Goal: Task Accomplishment & Management: Manage account settings

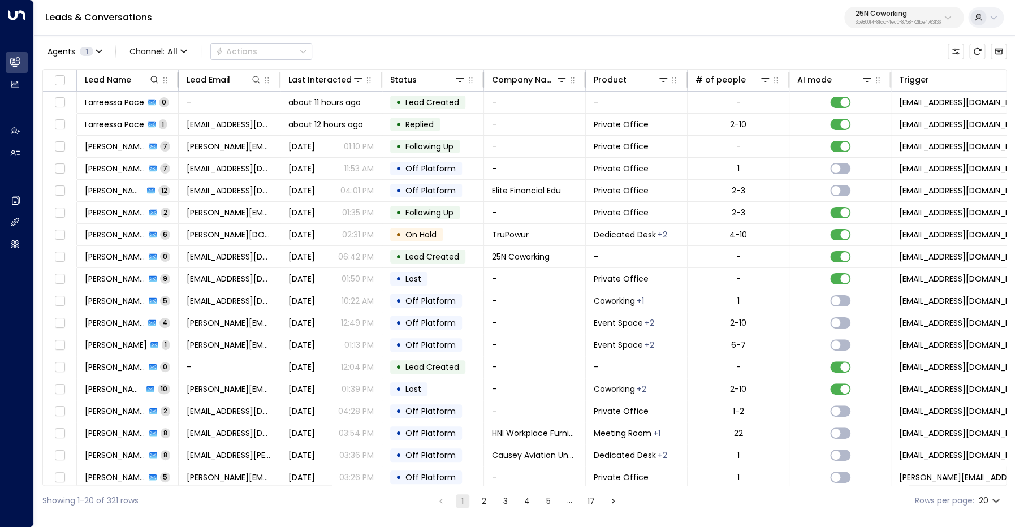
click at [880, 19] on div "25N Coworking 3b9800f4-81ca-4ec0-8758-72fbe4763f36" at bounding box center [897, 17] width 85 height 15
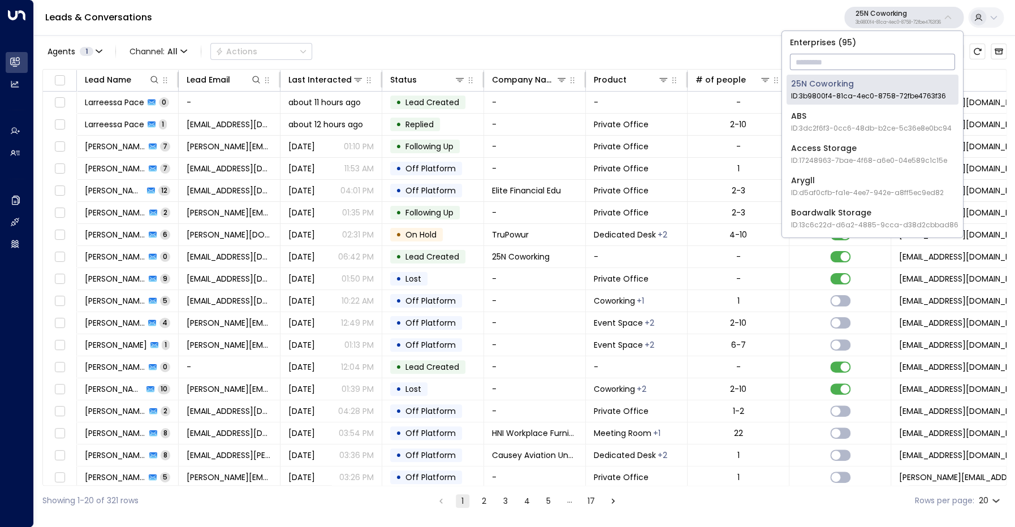
type input "*"
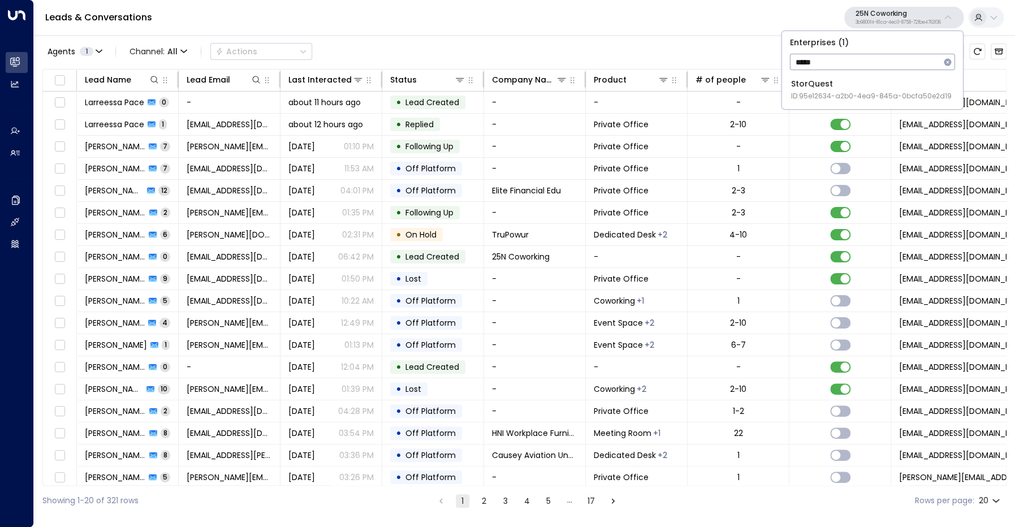
type input "*****"
click at [828, 98] on span "ID: 95e12634-a2b0-4ea9-845a-0bcfa50e2d19" at bounding box center [871, 96] width 161 height 10
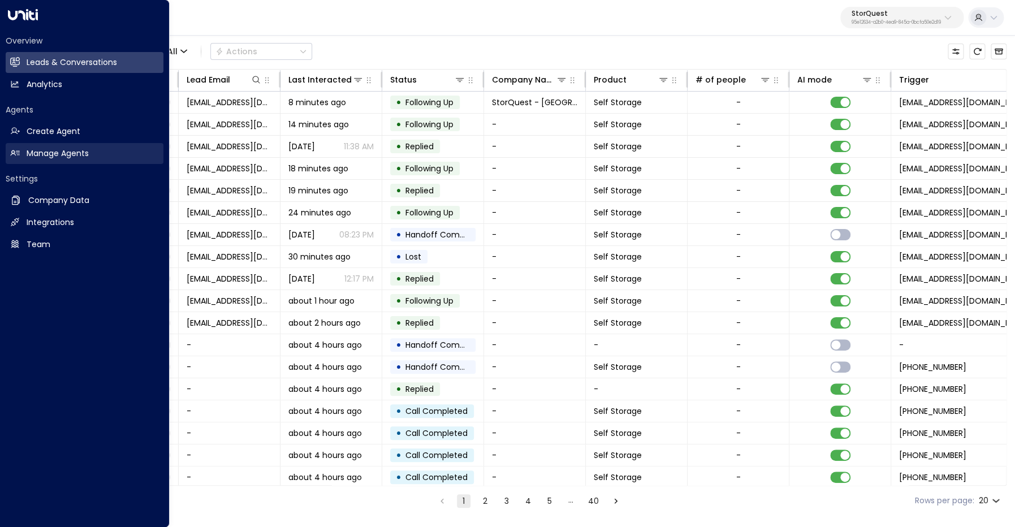
click at [17, 154] on icon at bounding box center [15, 153] width 10 height 10
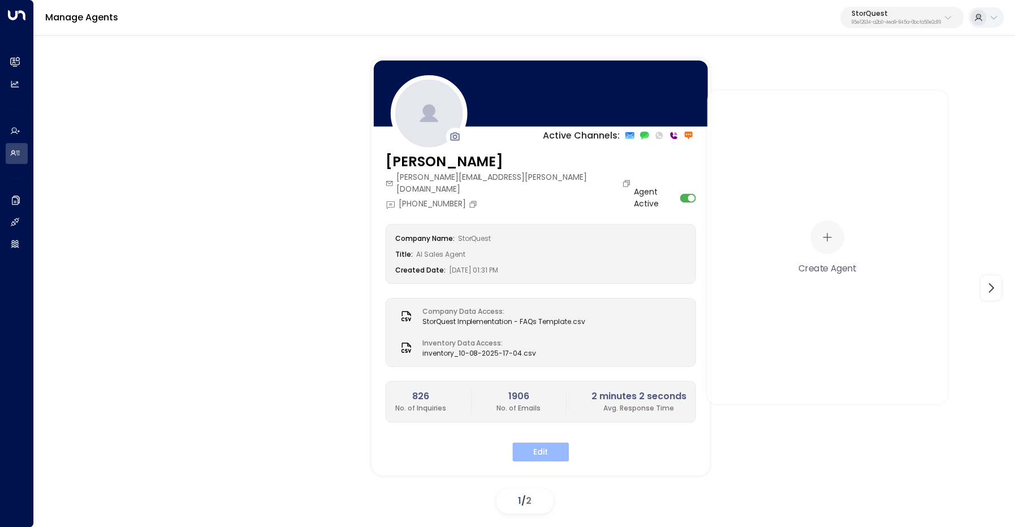
click at [541, 444] on button "Edit" at bounding box center [540, 451] width 57 height 19
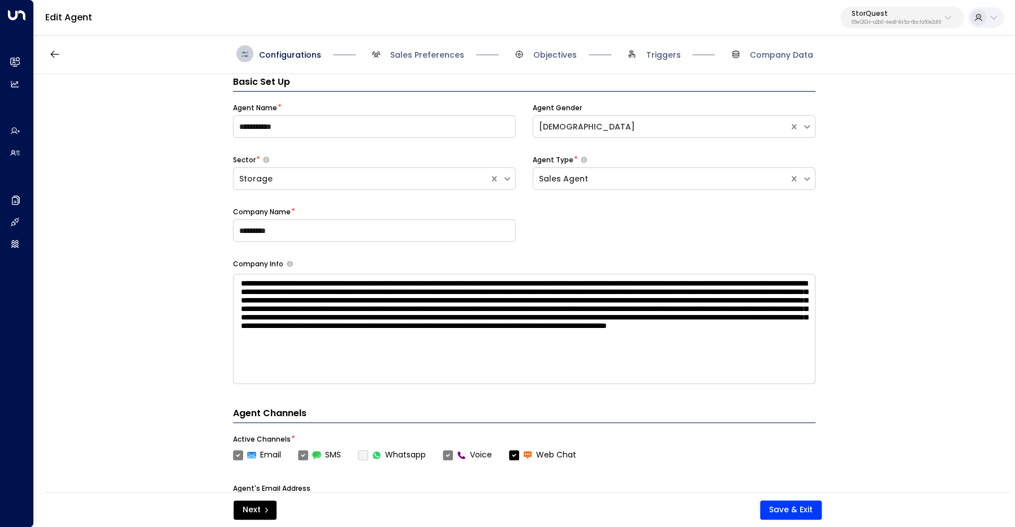
scroll to position [17, 0]
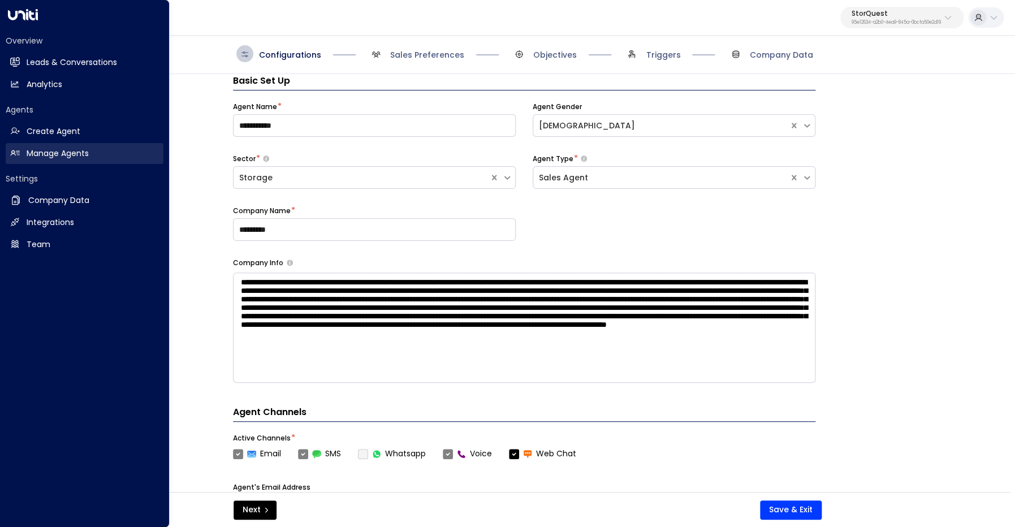
click at [24, 154] on link "Manage Agents Manage Agents" at bounding box center [85, 153] width 158 height 21
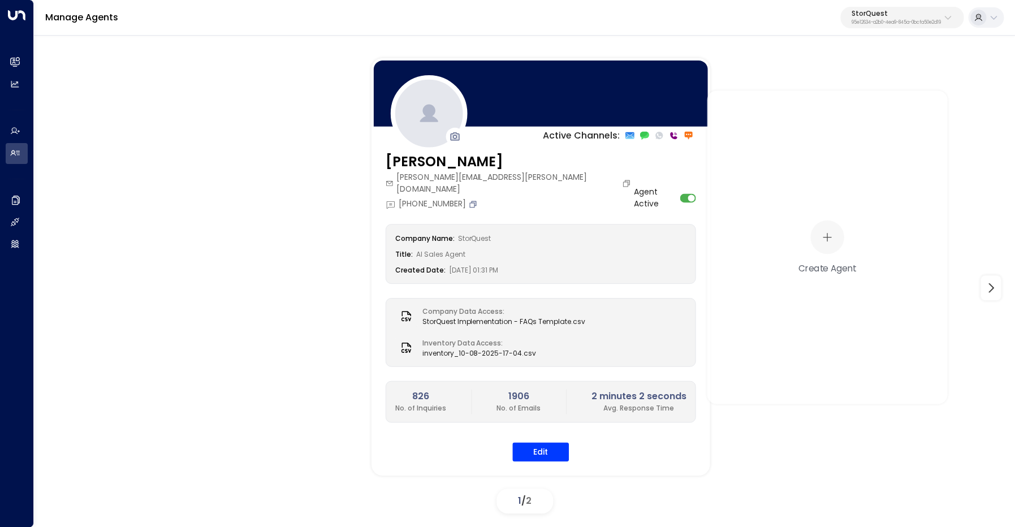
click at [476, 200] on icon "Copy" at bounding box center [472, 203] width 7 height 7
click at [476, 199] on icon "Copy" at bounding box center [472, 203] width 9 height 9
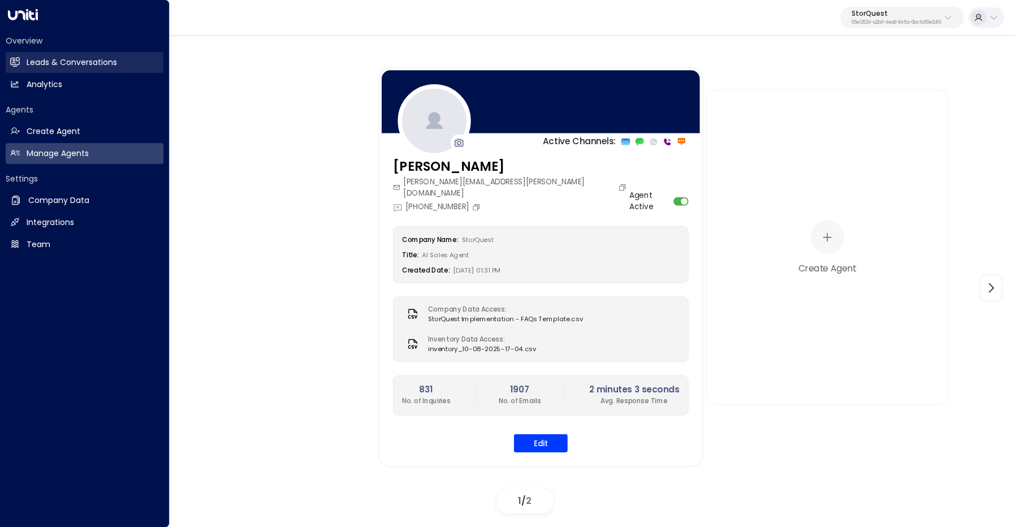
click at [30, 64] on h2 "Leads & Conversations" at bounding box center [72, 63] width 90 height 12
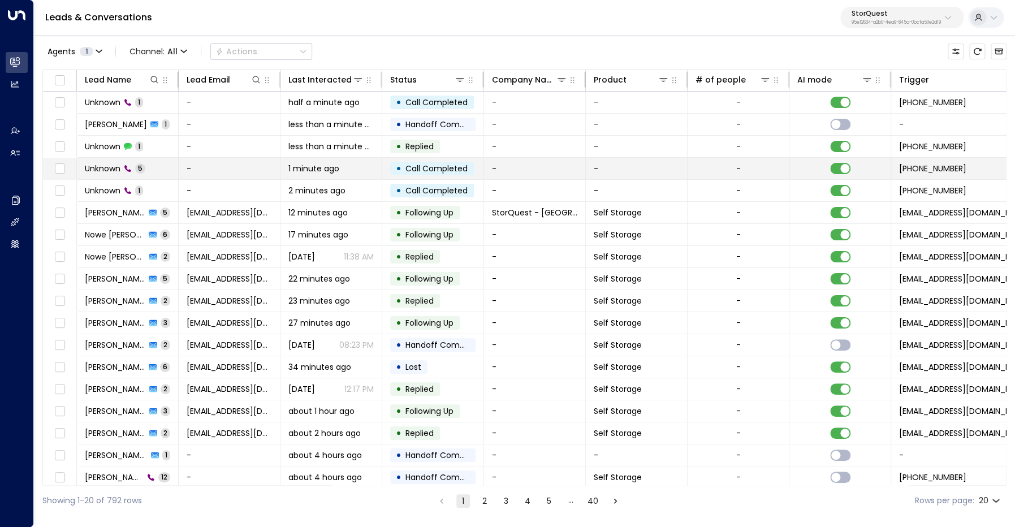
click at [113, 166] on span "Unknown" at bounding box center [103, 168] width 36 height 11
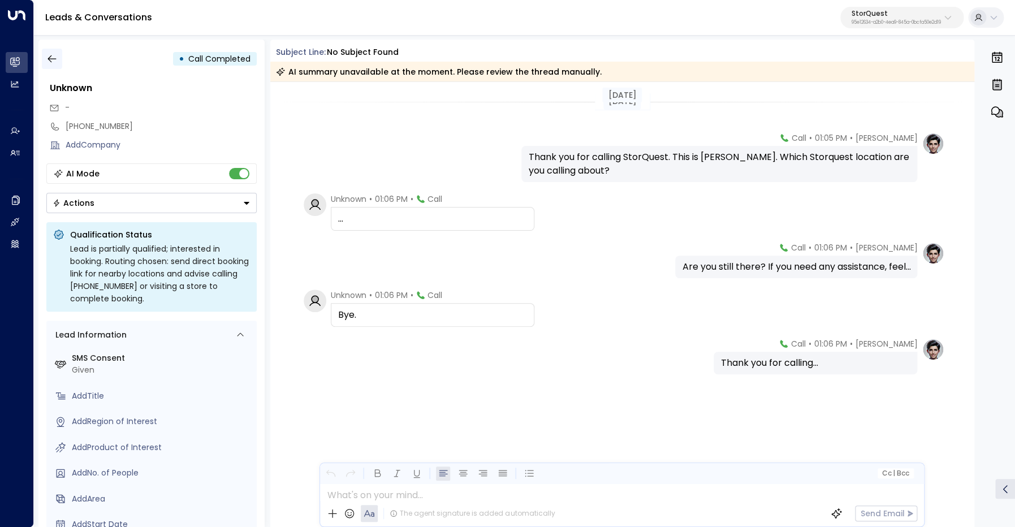
click at [50, 64] on icon "button" at bounding box center [51, 58] width 11 height 11
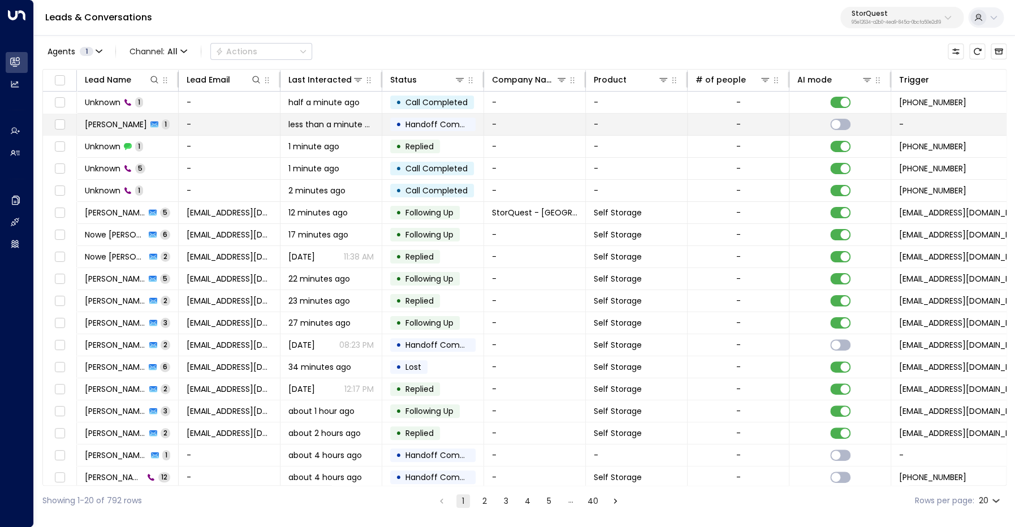
click at [106, 123] on span "John Doe" at bounding box center [116, 124] width 62 height 11
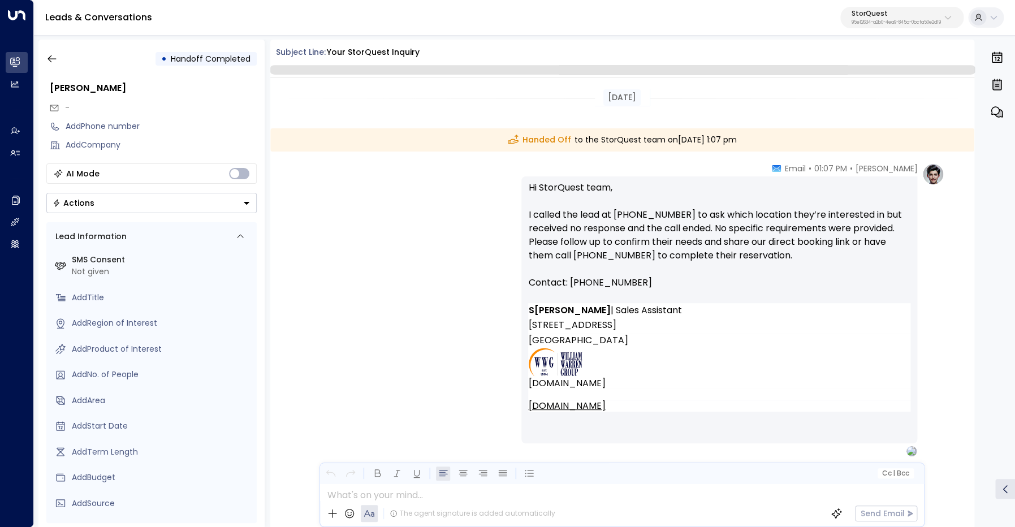
scroll to position [15, 0]
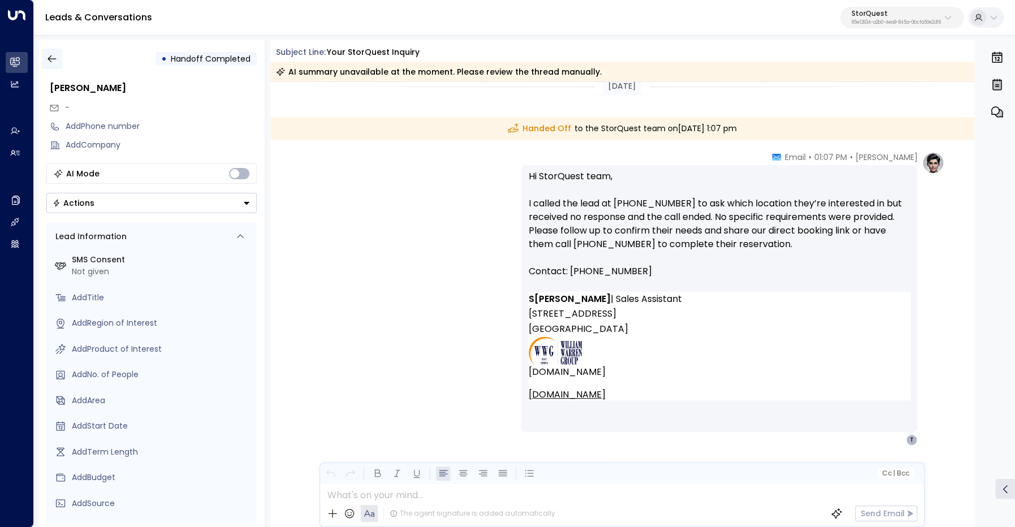
click at [54, 61] on icon "button" at bounding box center [51, 58] width 11 height 11
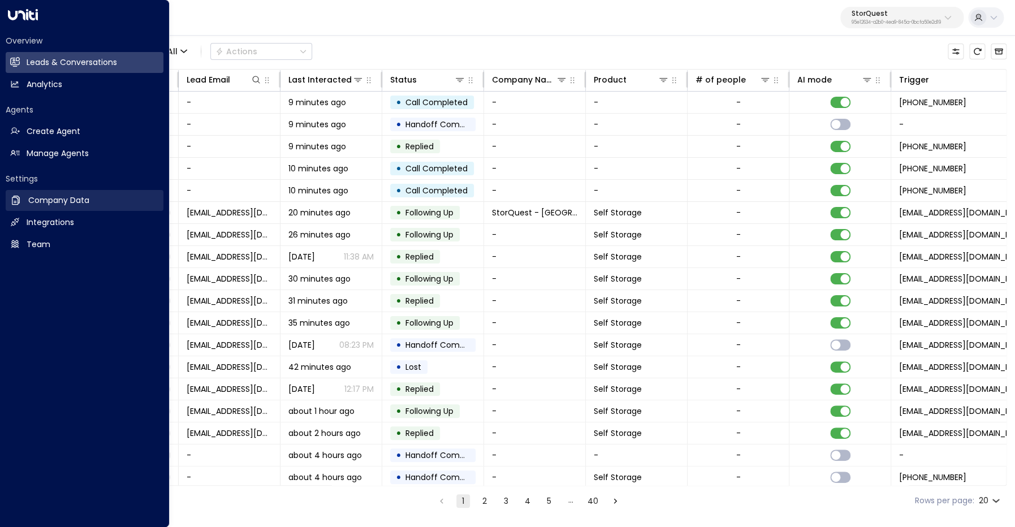
click at [58, 200] on h2 "Company Data" at bounding box center [58, 200] width 61 height 12
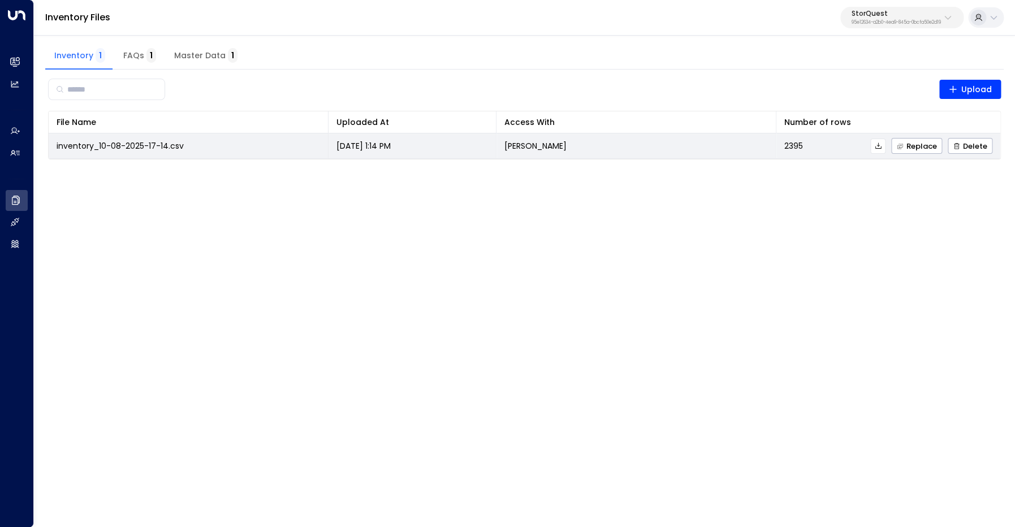
click at [881, 148] on icon at bounding box center [878, 146] width 8 height 8
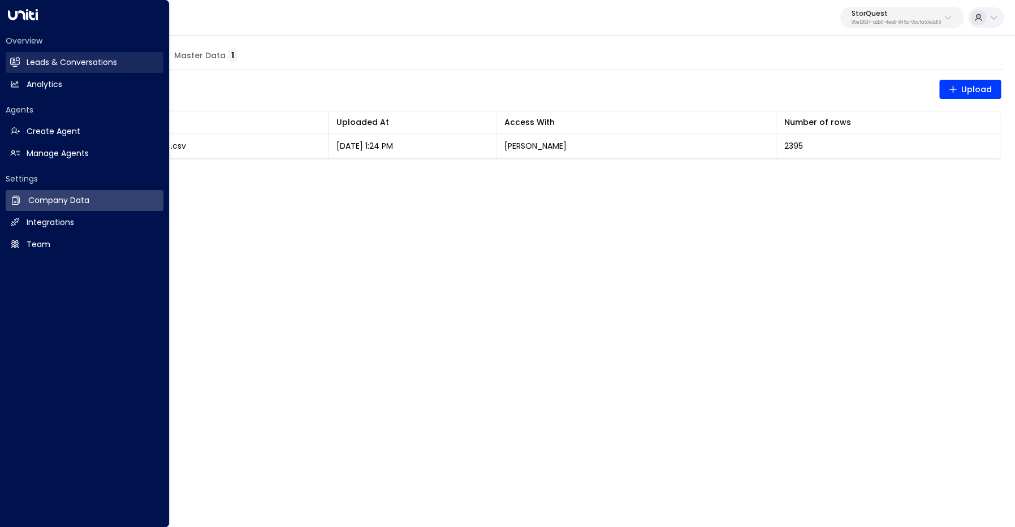
click at [27, 62] on link "Leads & Conversations Leads & Conversations" at bounding box center [85, 62] width 158 height 21
